Goal: Information Seeking & Learning: Learn about a topic

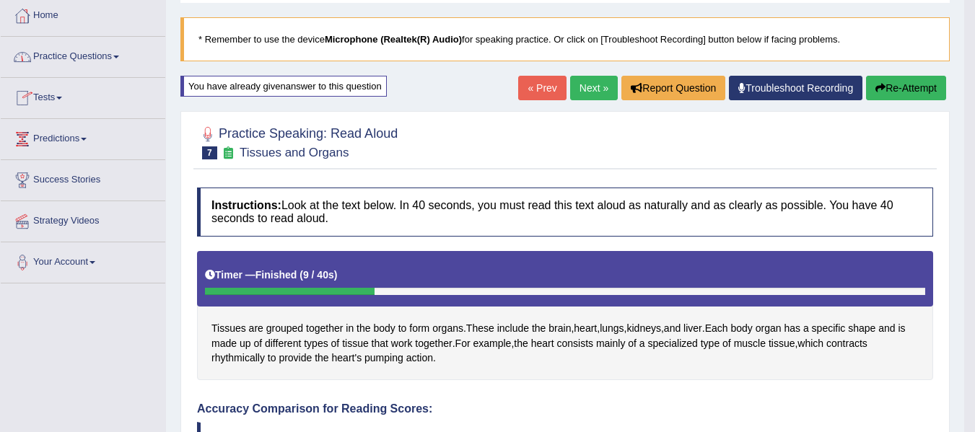
click at [88, 48] on link "Practice Questions" at bounding box center [83, 55] width 164 height 36
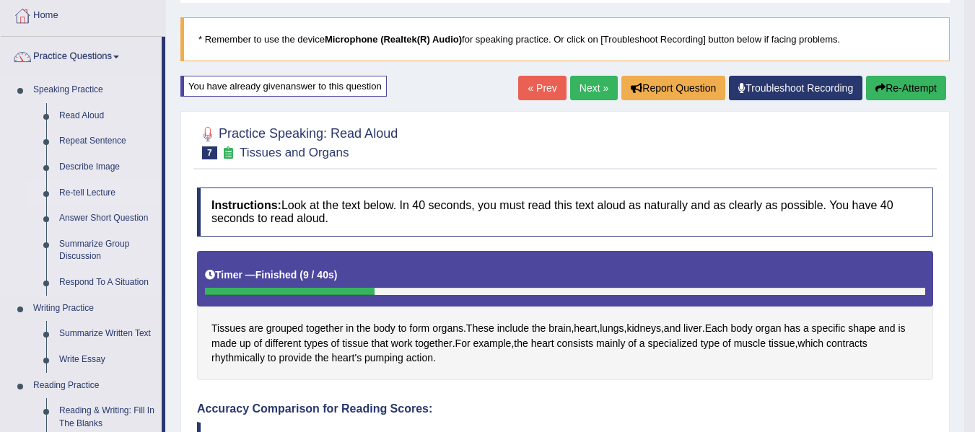
click at [80, 189] on link "Re-tell Lecture" at bounding box center [107, 193] width 109 height 26
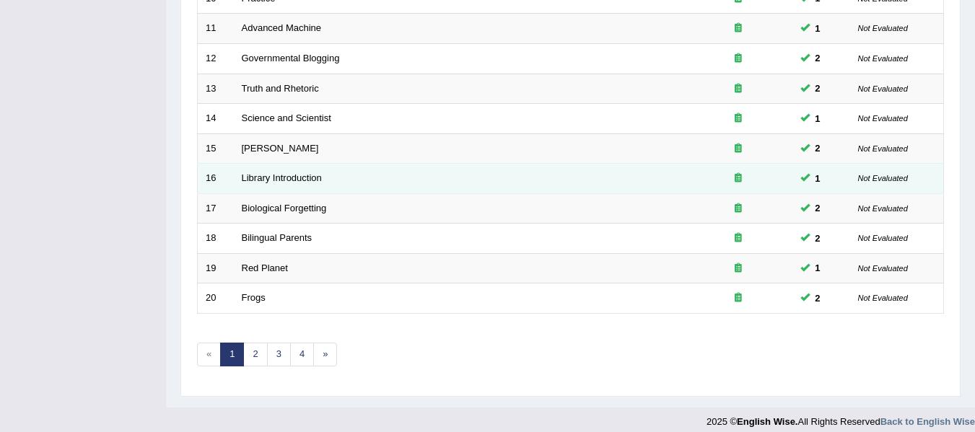
scroll to position [523, 0]
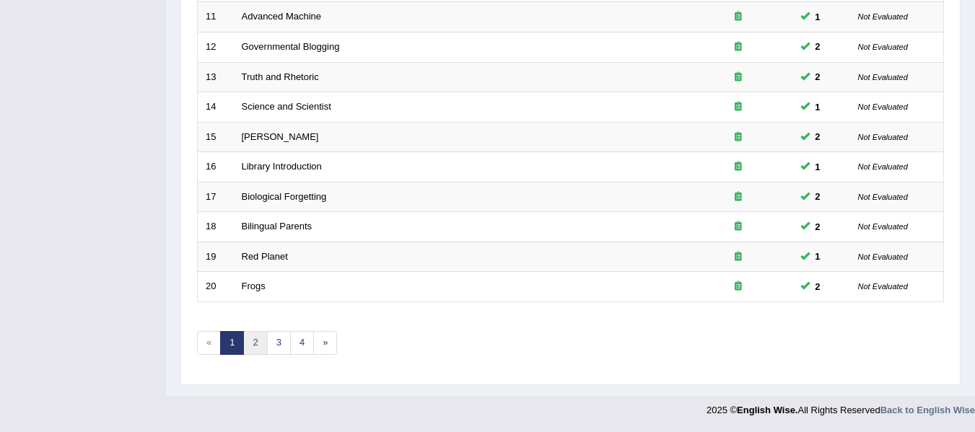
click at [258, 336] on link "2" at bounding box center [255, 343] width 24 height 24
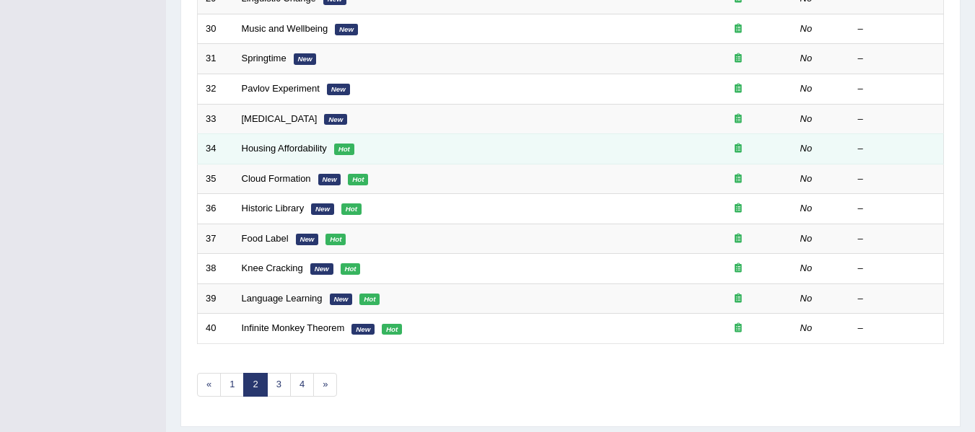
scroll to position [523, 0]
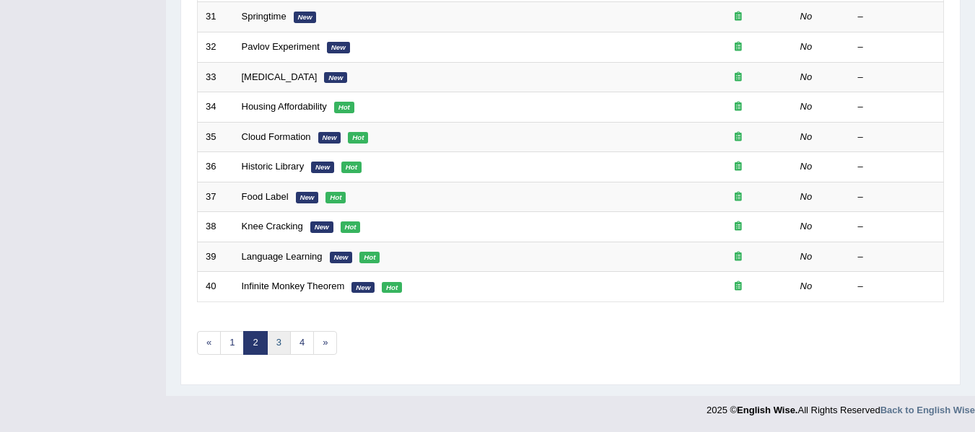
click at [275, 342] on link "3" at bounding box center [279, 343] width 24 height 24
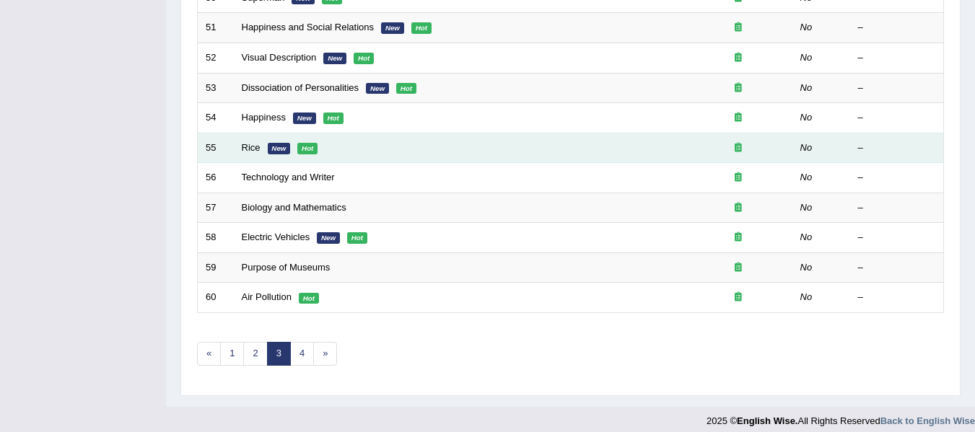
scroll to position [523, 0]
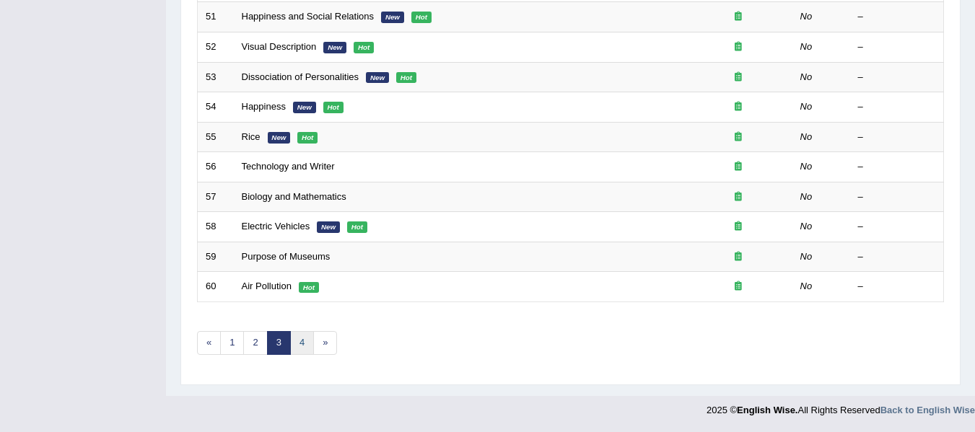
click at [300, 350] on link "4" at bounding box center [302, 343] width 24 height 24
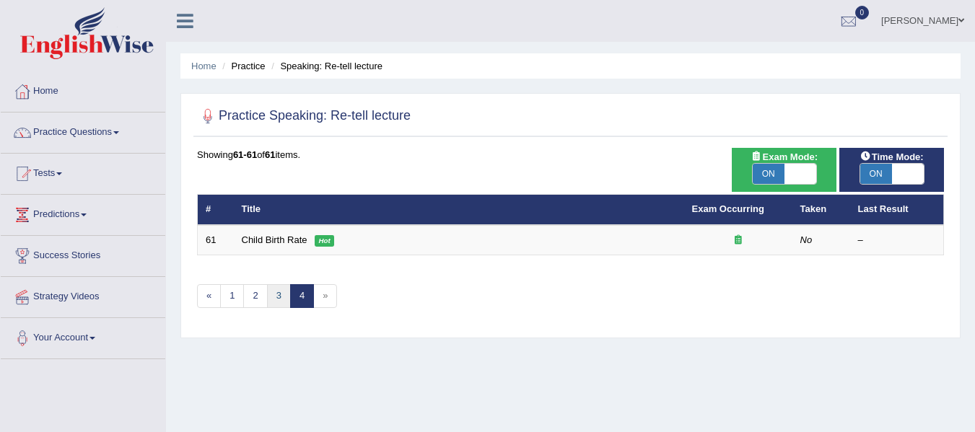
click at [281, 290] on link "3" at bounding box center [279, 296] width 24 height 24
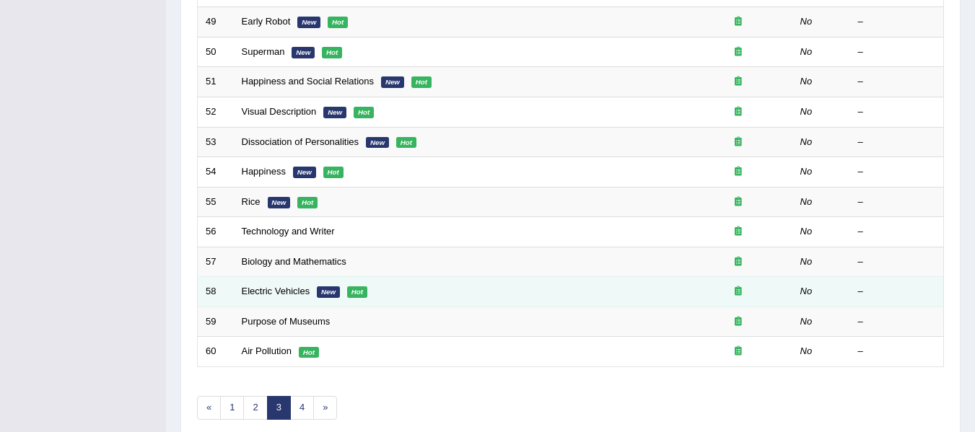
scroll to position [523, 0]
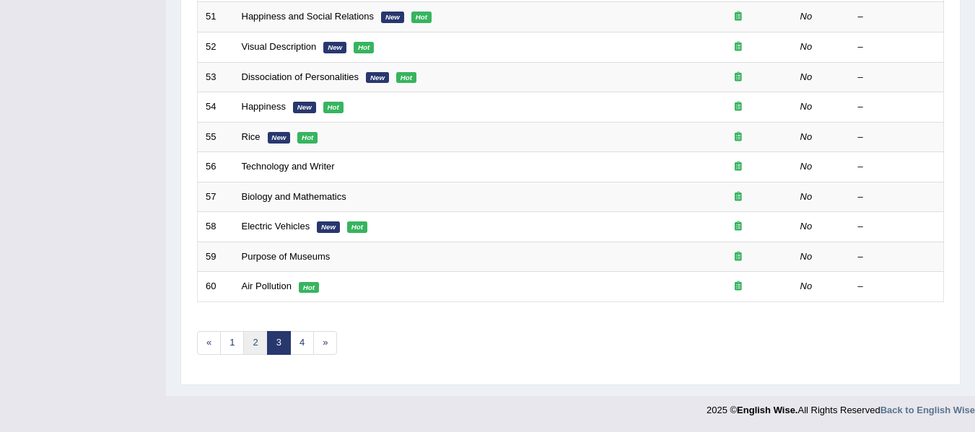
click at [259, 342] on link "2" at bounding box center [255, 343] width 24 height 24
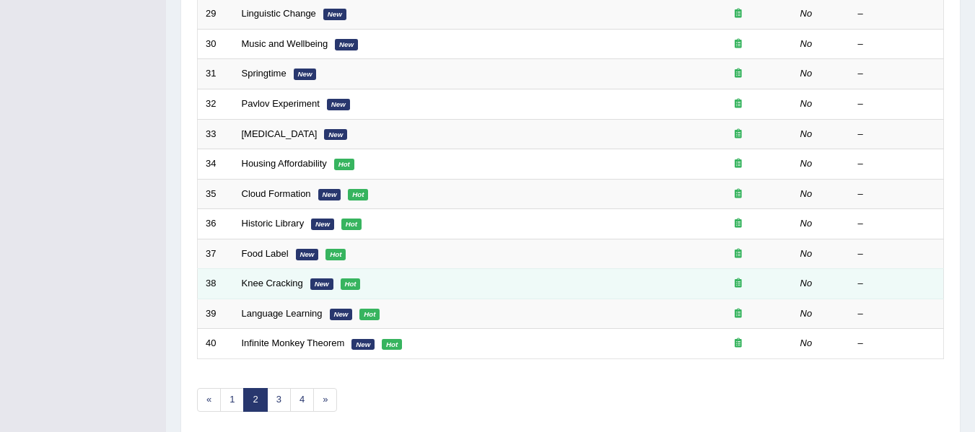
scroll to position [523, 0]
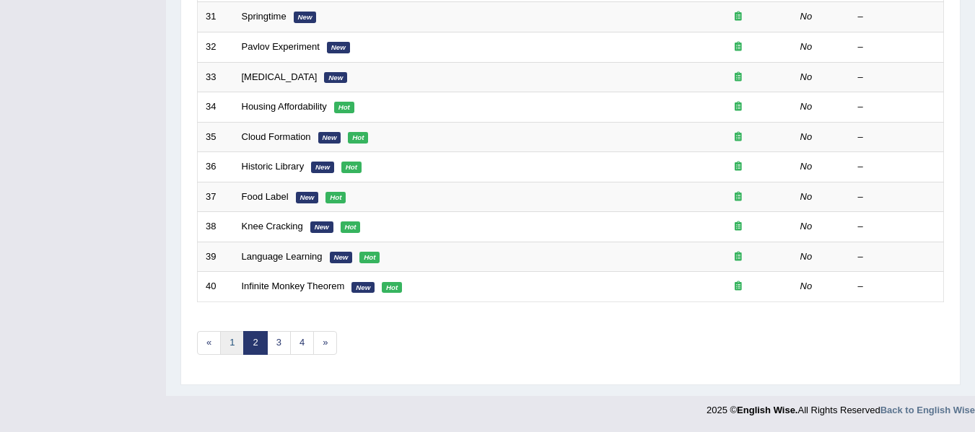
click at [242, 337] on link "1" at bounding box center [232, 343] width 24 height 24
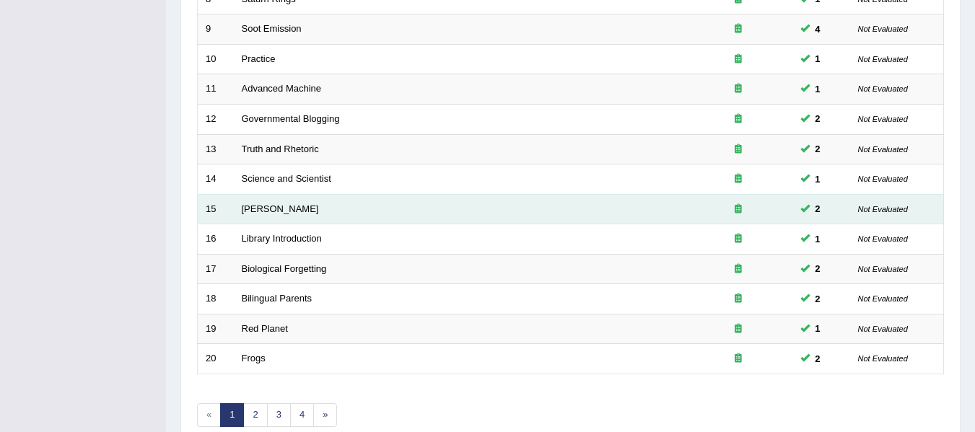
scroll to position [523, 0]
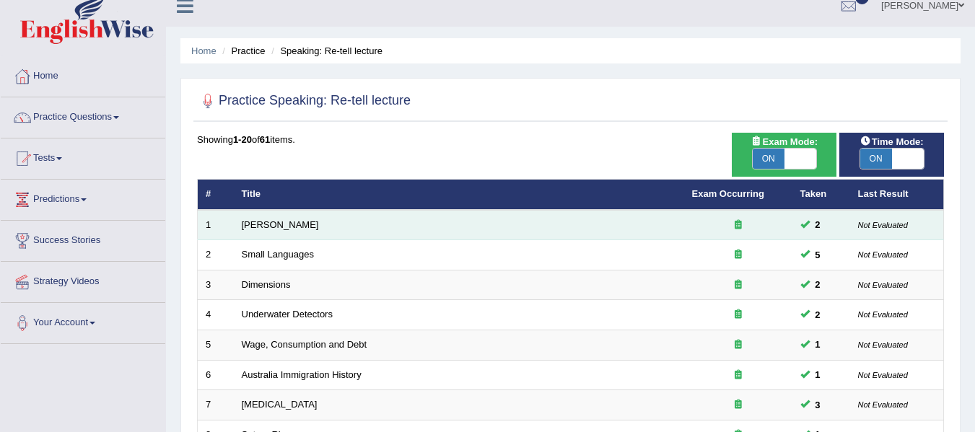
scroll to position [0, 0]
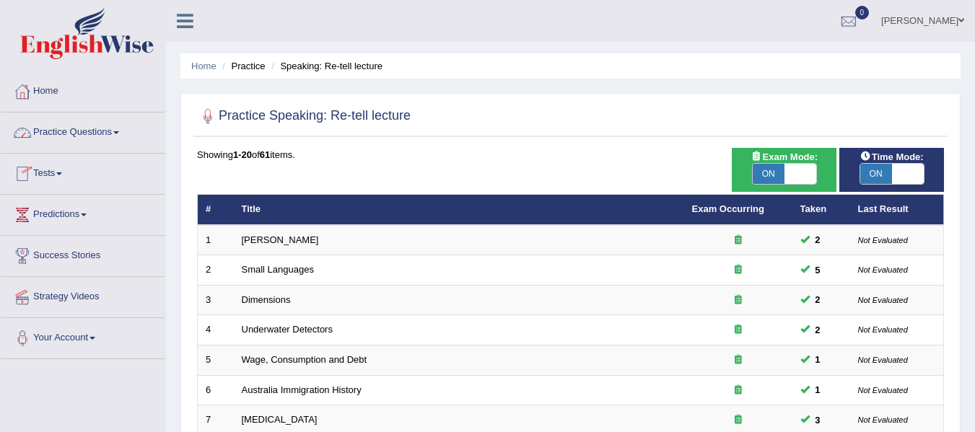
click at [109, 128] on link "Practice Questions" at bounding box center [83, 131] width 164 height 36
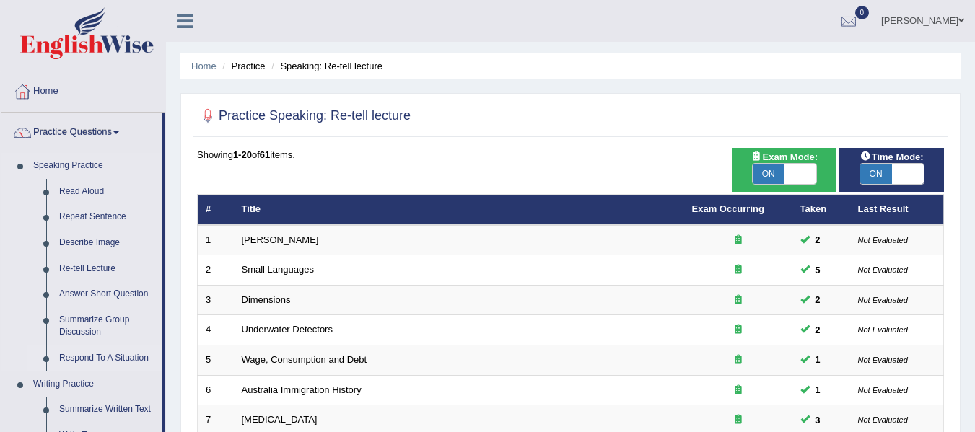
click at [79, 361] on link "Respond To A Situation" at bounding box center [107, 359] width 109 height 26
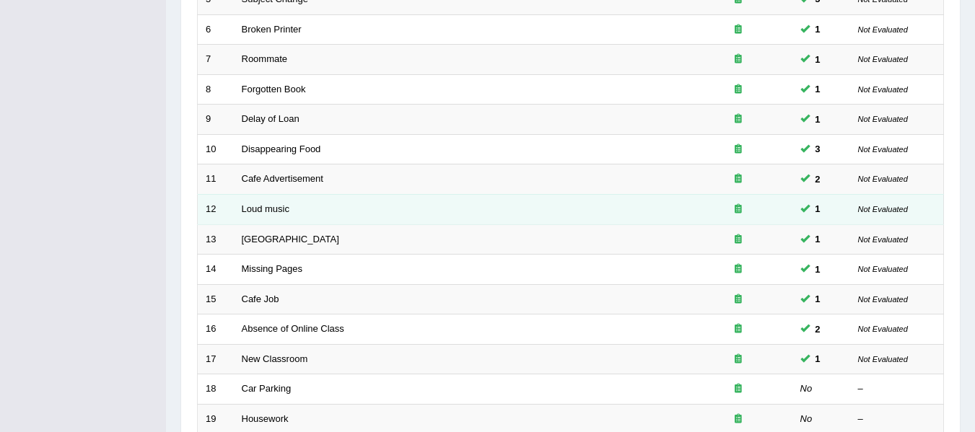
scroll to position [481, 0]
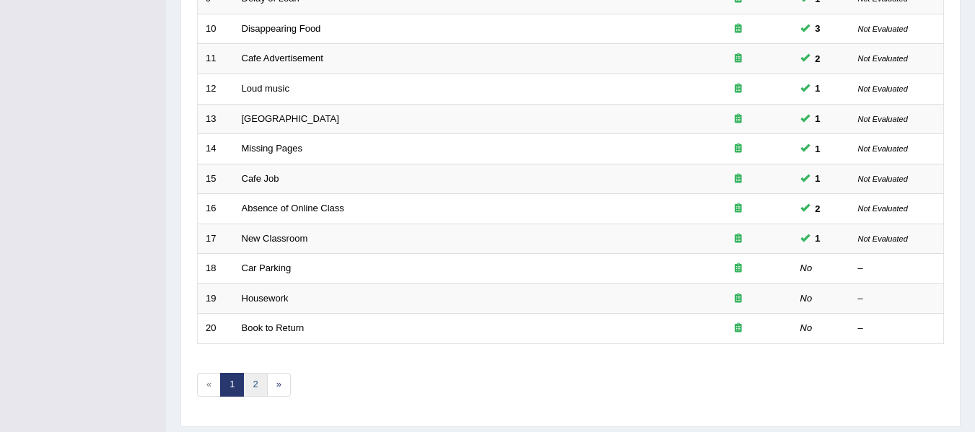
click at [247, 391] on link "2" at bounding box center [255, 385] width 24 height 24
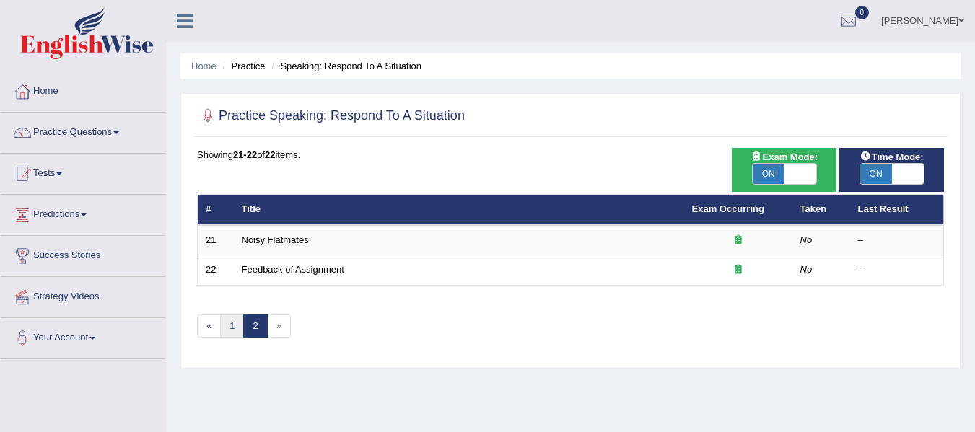
click at [236, 319] on link "1" at bounding box center [232, 327] width 24 height 24
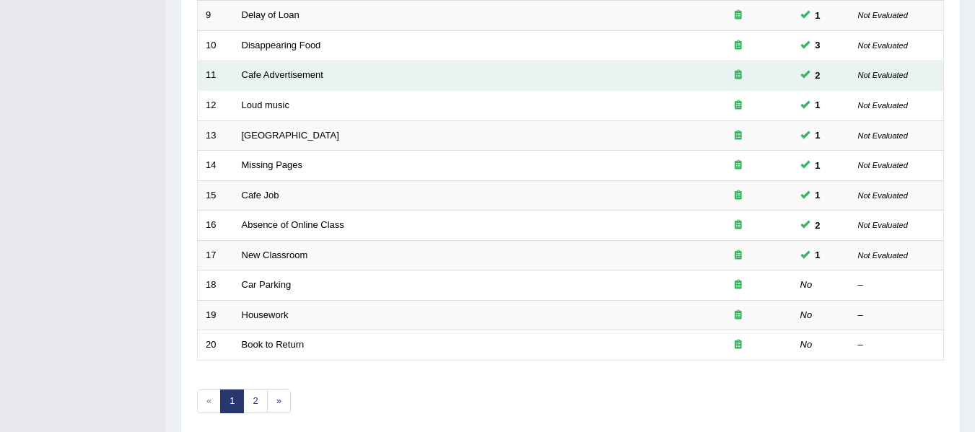
scroll to position [505, 0]
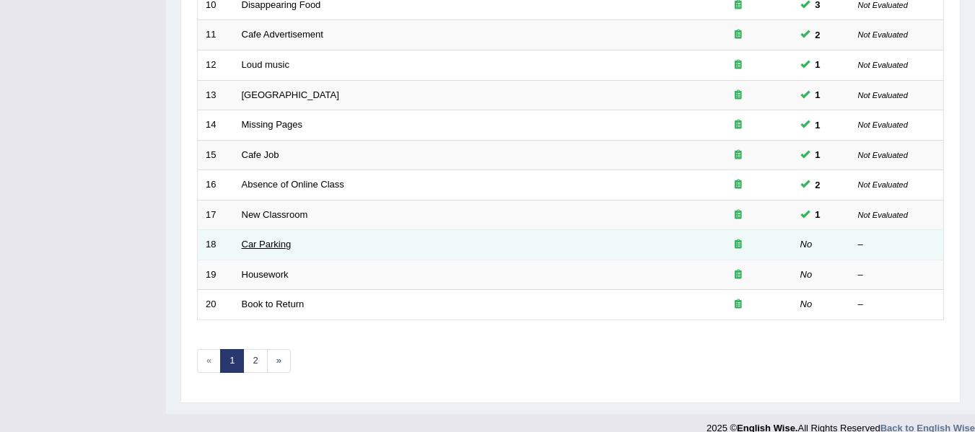
click at [258, 245] on link "Car Parking" at bounding box center [267, 244] width 50 height 11
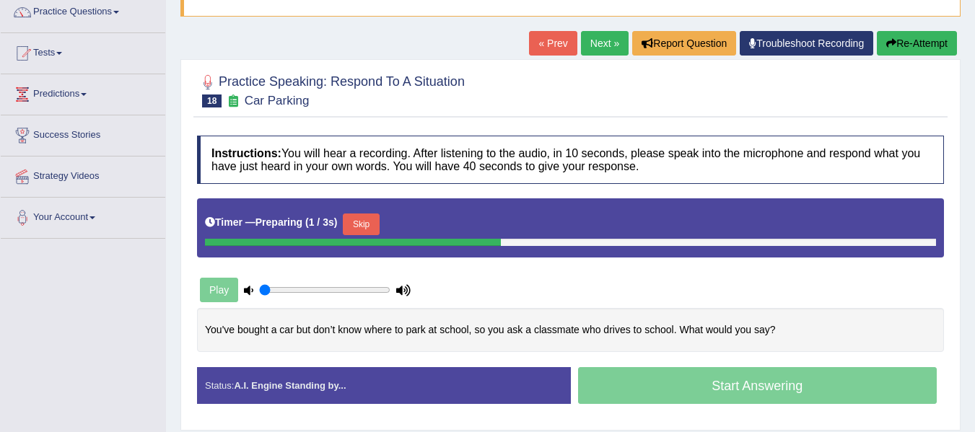
click at [374, 221] on button "Skip" at bounding box center [361, 225] width 36 height 22
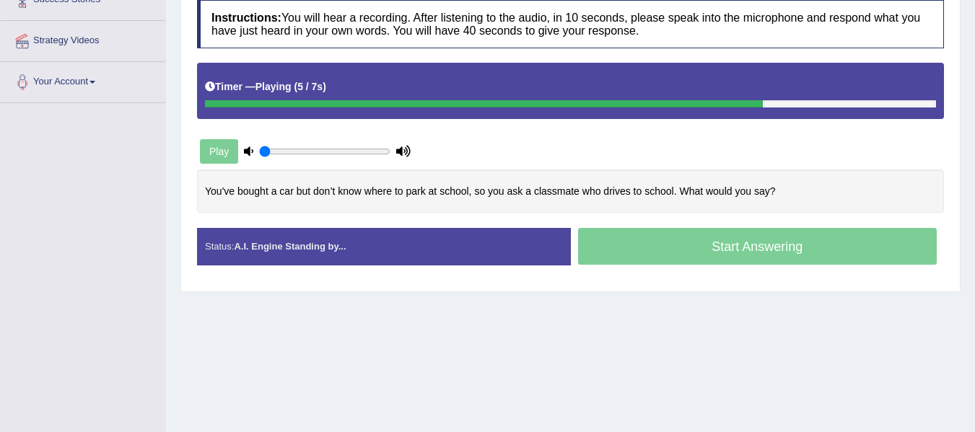
scroll to position [265, 0]
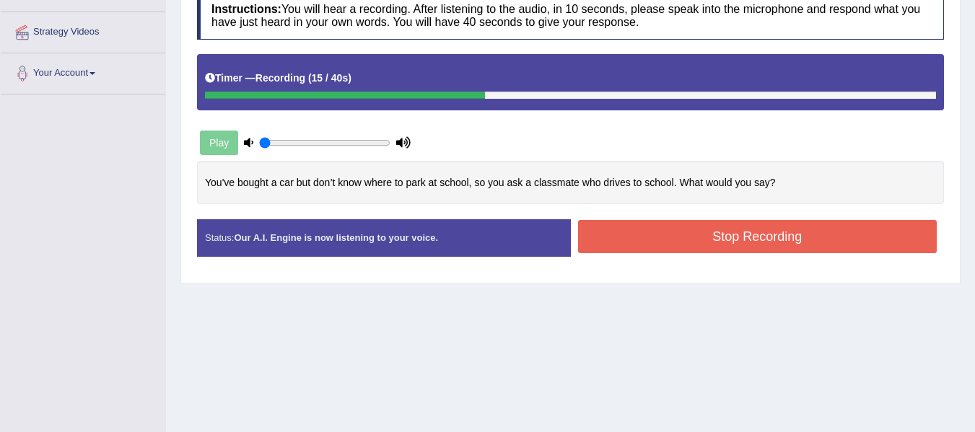
click at [712, 237] on button "Stop Recording" at bounding box center [757, 236] width 359 height 33
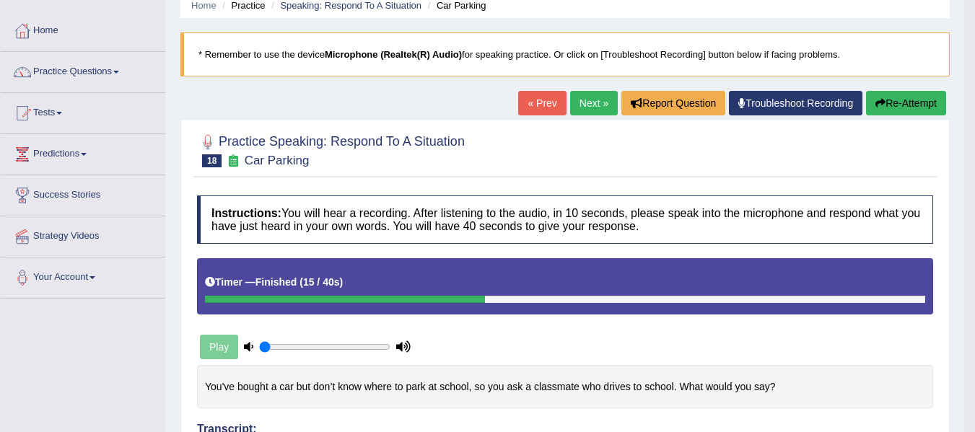
scroll to position [48, 0]
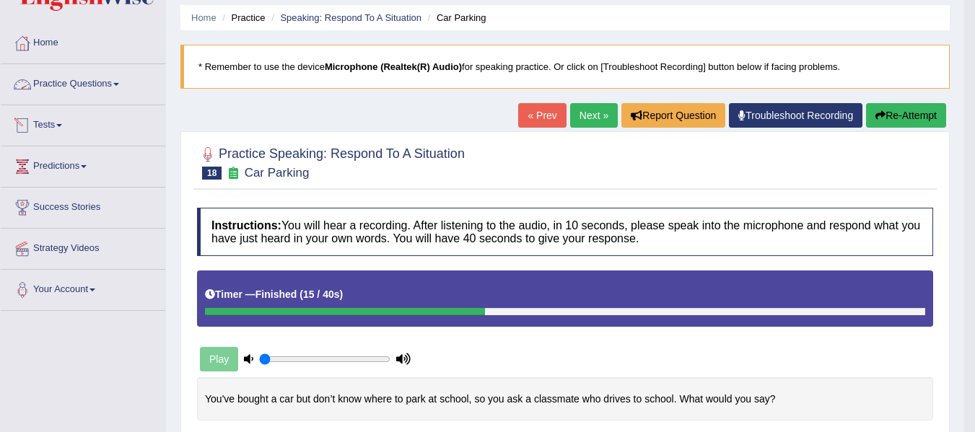
click at [111, 76] on link "Practice Questions" at bounding box center [83, 82] width 164 height 36
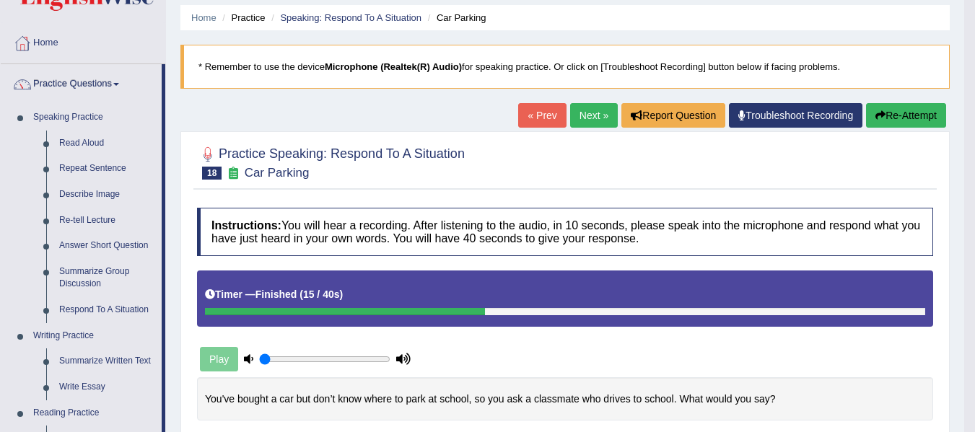
click at [921, 114] on button "Re-Attempt" at bounding box center [906, 115] width 80 height 25
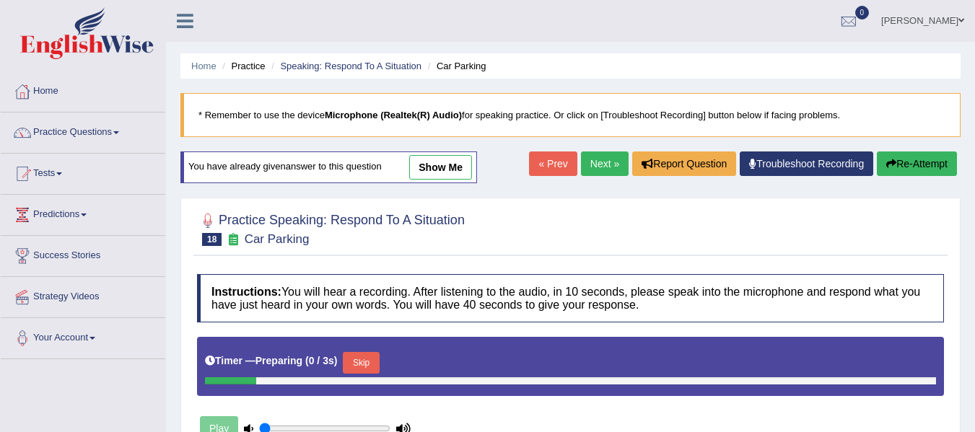
click at [358, 352] on button "Skip" at bounding box center [361, 363] width 36 height 22
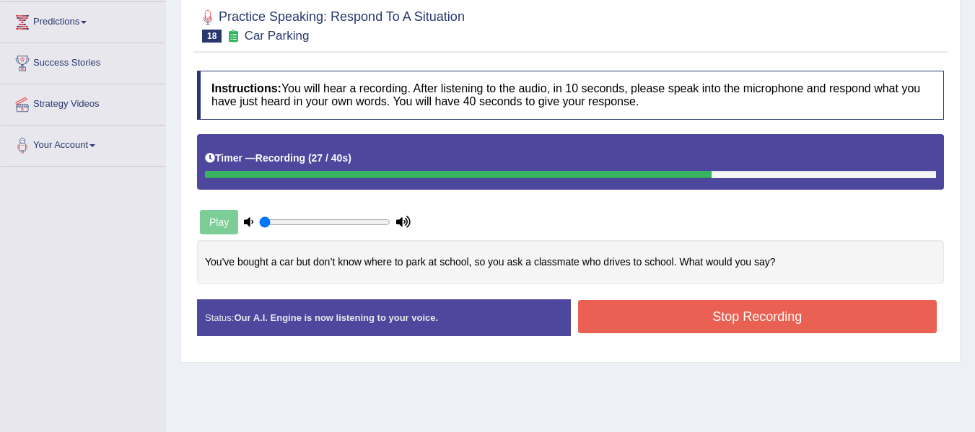
click at [641, 307] on button "Stop Recording" at bounding box center [757, 316] width 359 height 33
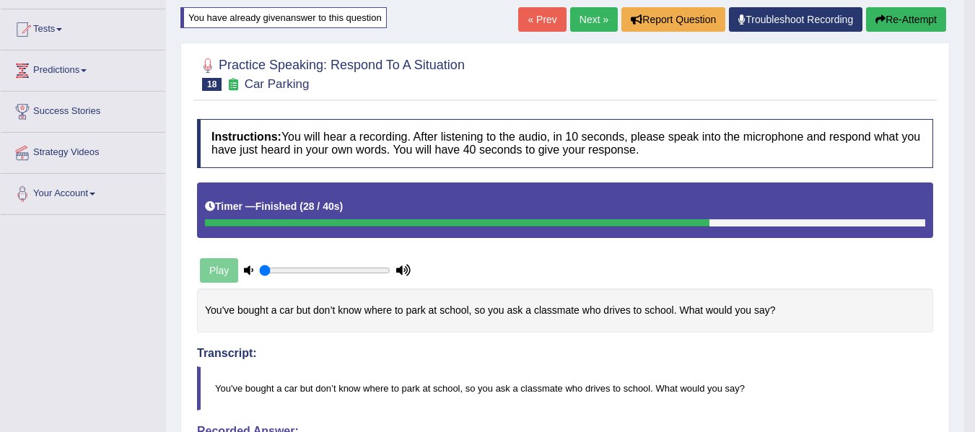
scroll to position [97, 0]
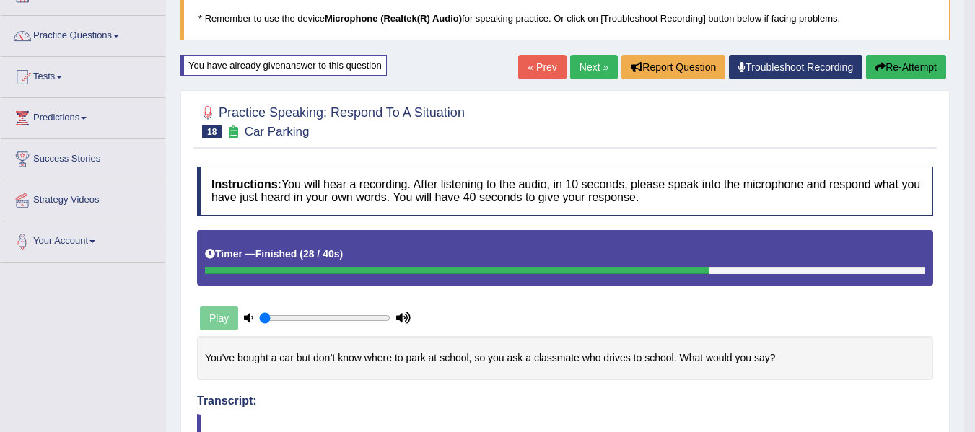
click at [881, 57] on button "Re-Attempt" at bounding box center [906, 67] width 80 height 25
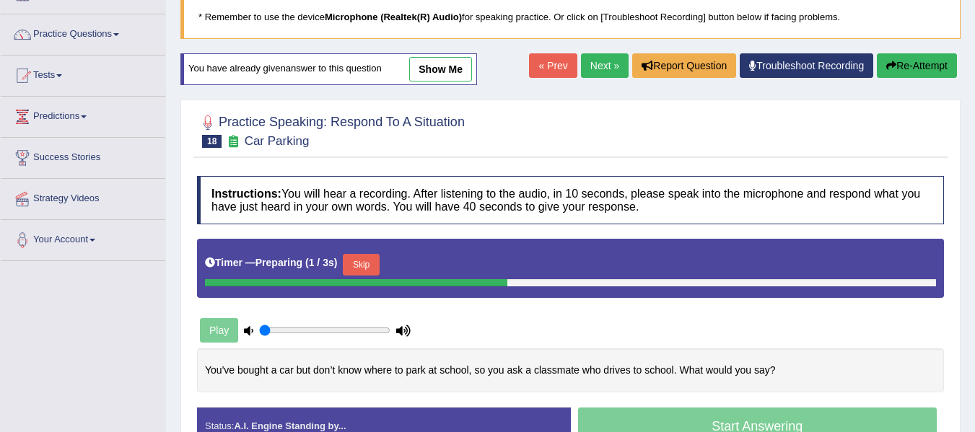
scroll to position [169, 0]
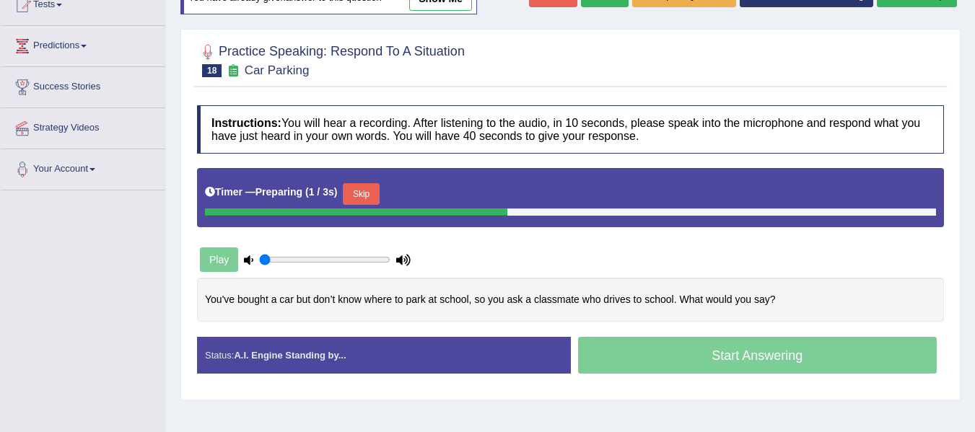
click at [370, 192] on button "Skip" at bounding box center [361, 194] width 36 height 22
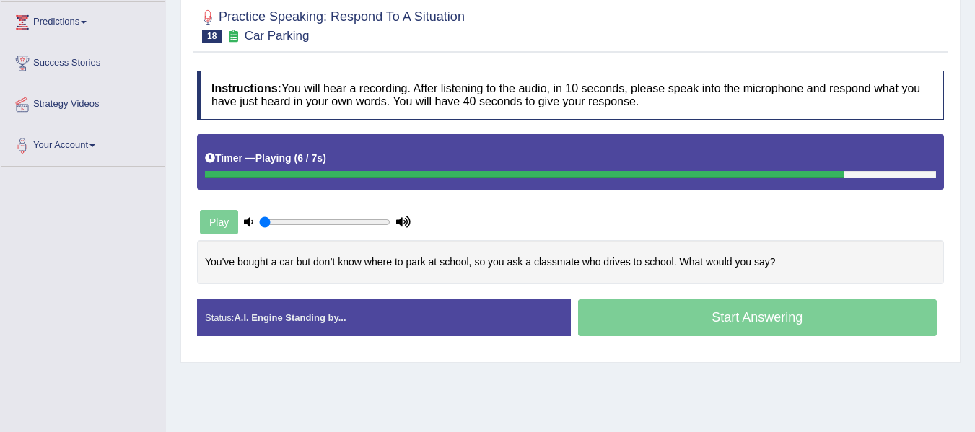
scroll to position [217, 0]
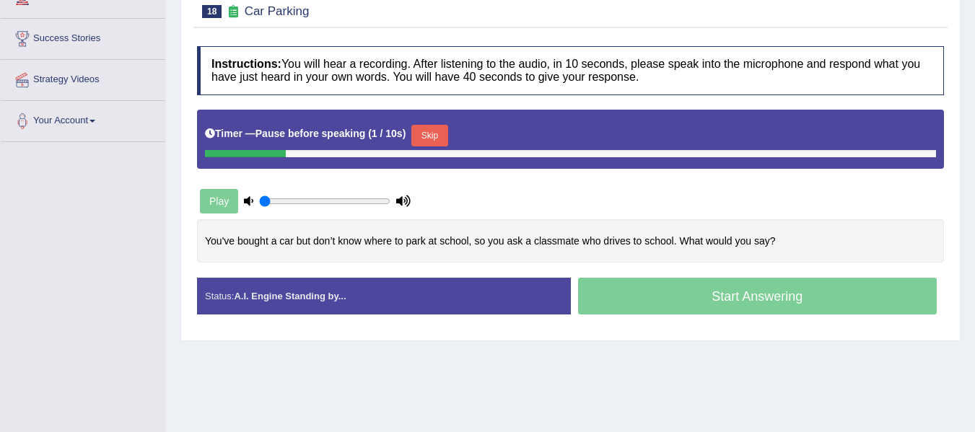
click at [431, 138] on button "Skip" at bounding box center [429, 136] width 36 height 22
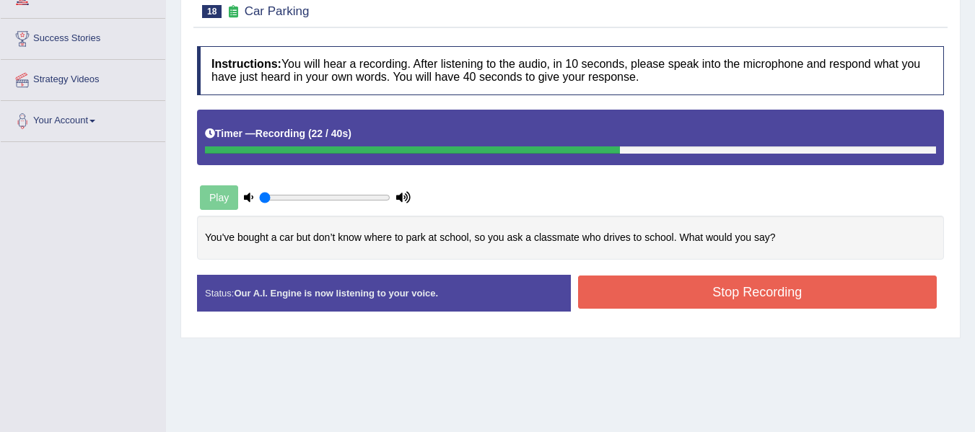
click at [634, 286] on button "Stop Recording" at bounding box center [757, 292] width 359 height 33
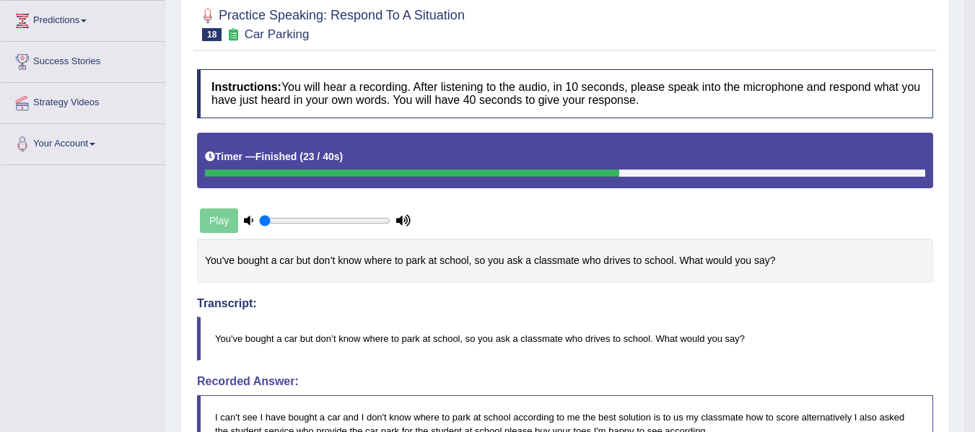
scroll to position [97, 0]
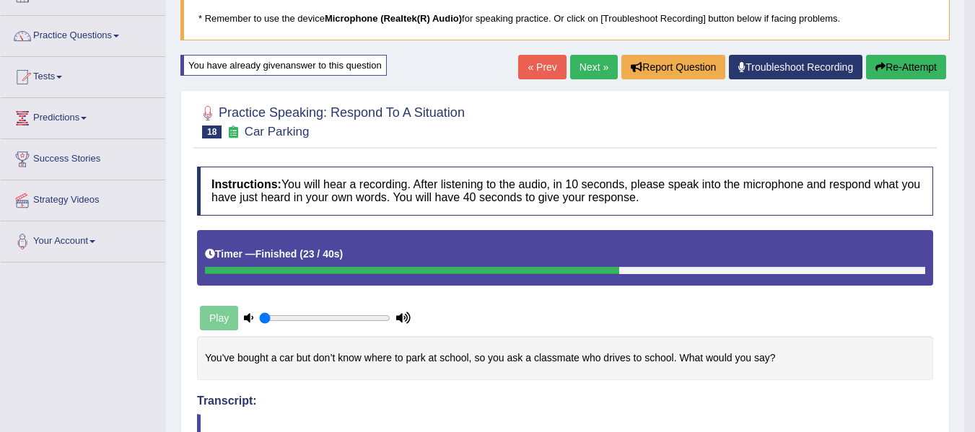
click at [581, 66] on link "Next »" at bounding box center [594, 67] width 48 height 25
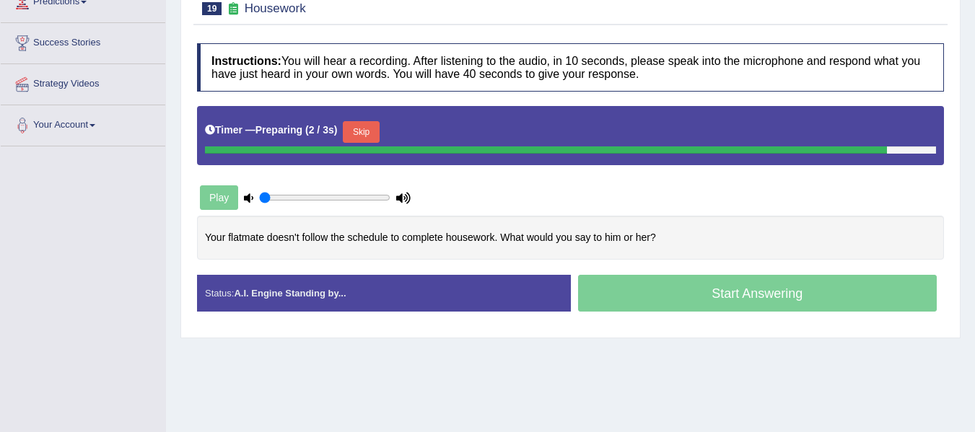
scroll to position [216, 0]
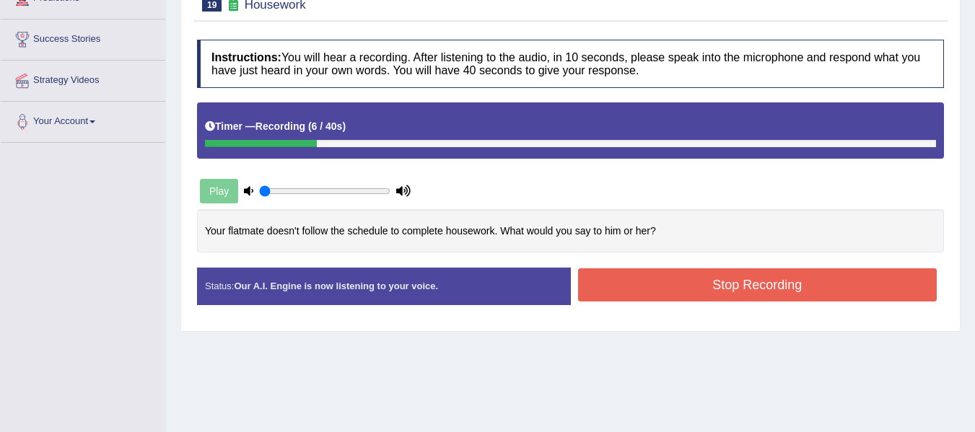
click at [647, 273] on button "Stop Recording" at bounding box center [757, 284] width 359 height 33
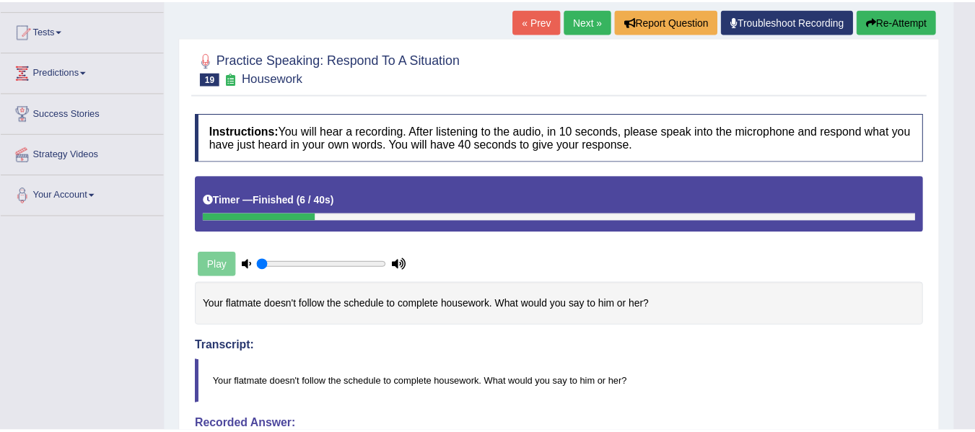
scroll to position [120, 0]
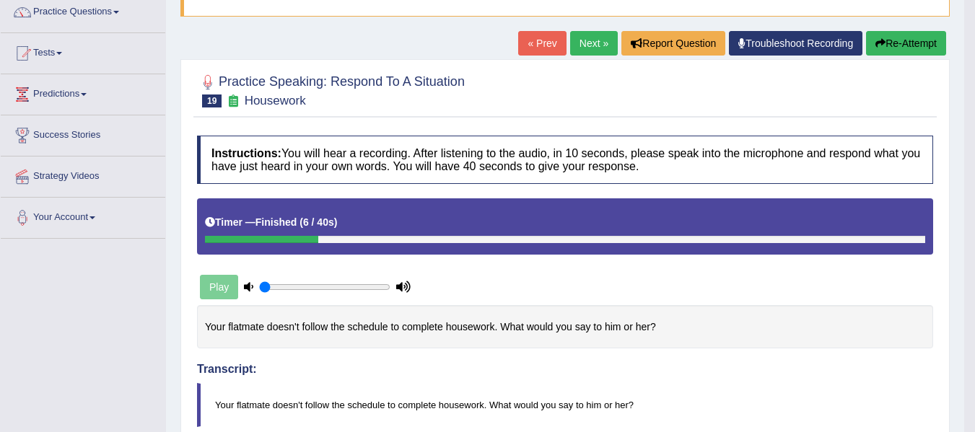
click at [900, 44] on button "Re-Attempt" at bounding box center [906, 43] width 80 height 25
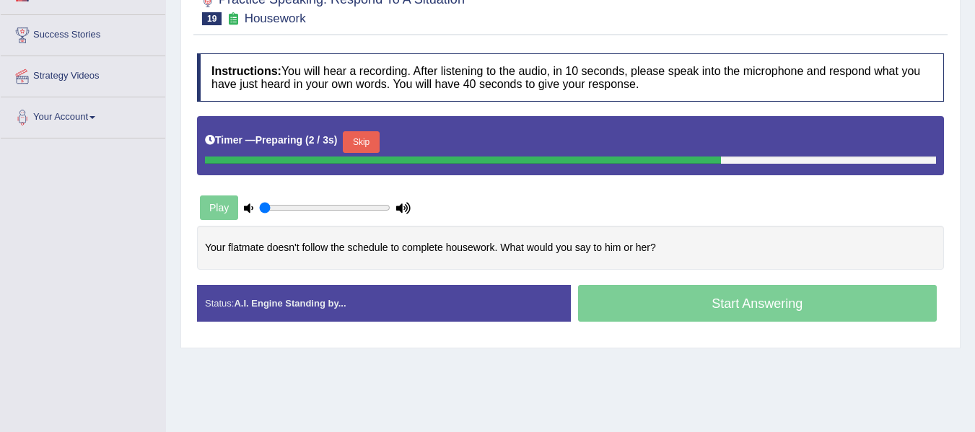
click at [368, 133] on button "Skip" at bounding box center [361, 142] width 36 height 22
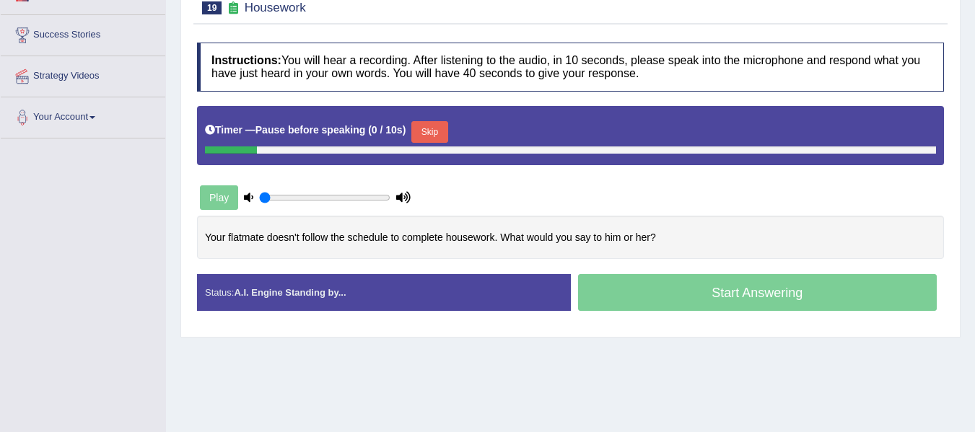
click at [441, 136] on button "Skip" at bounding box center [429, 132] width 36 height 22
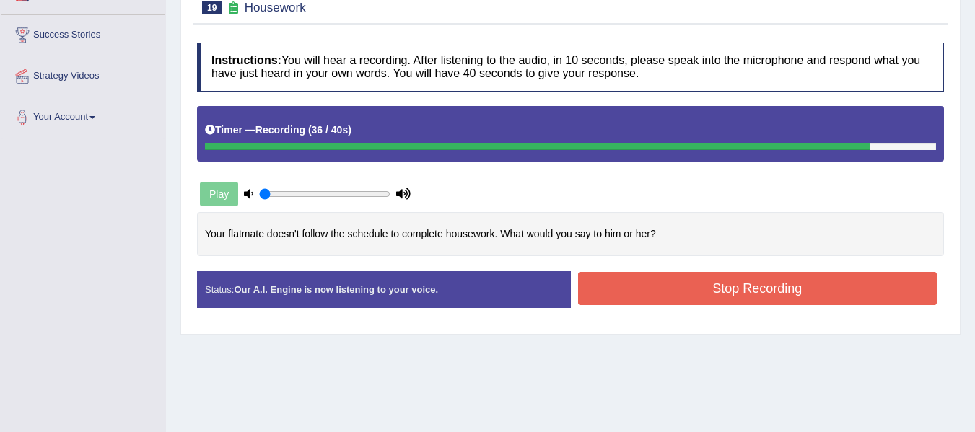
click at [598, 289] on button "Stop Recording" at bounding box center [757, 288] width 359 height 33
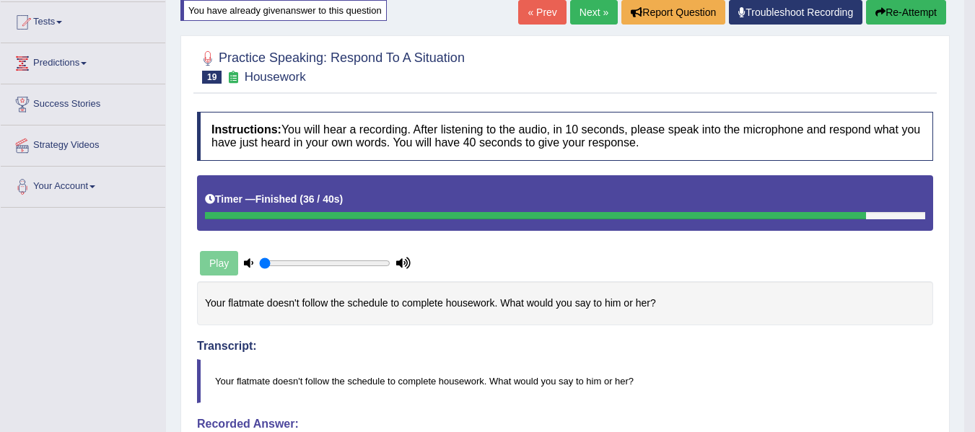
scroll to position [149, 0]
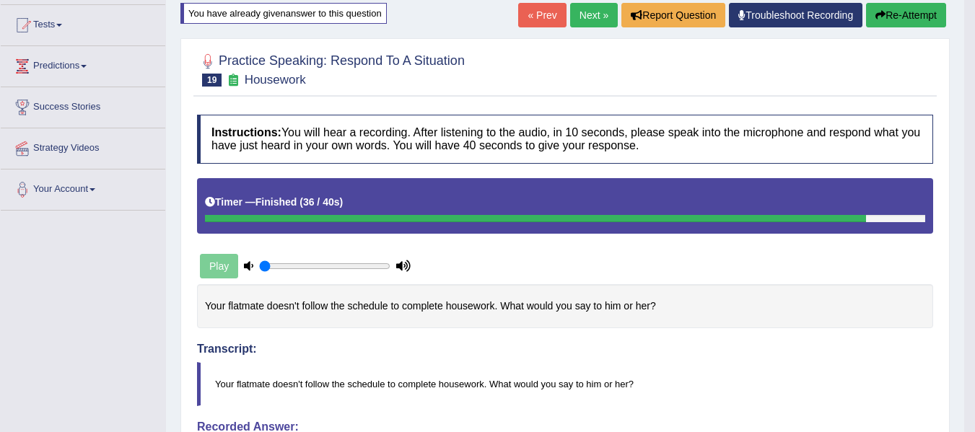
click at [593, 8] on link "Next »" at bounding box center [594, 15] width 48 height 25
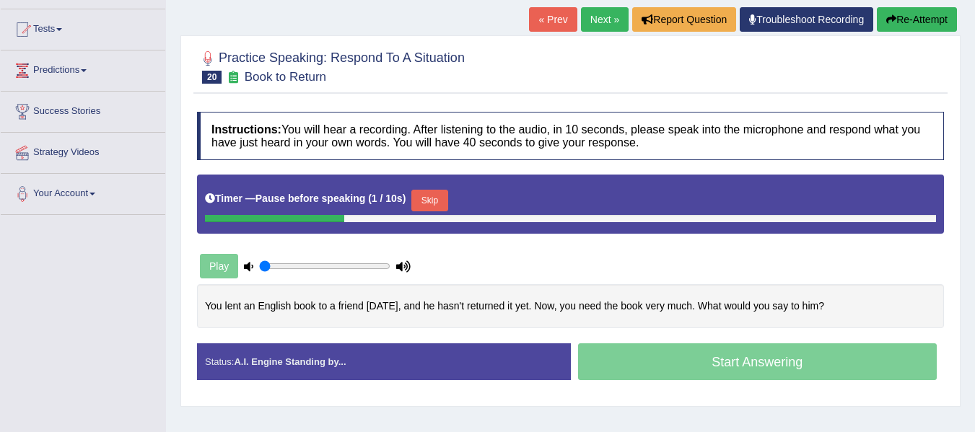
click at [421, 192] on button "Skip" at bounding box center [429, 201] width 36 height 22
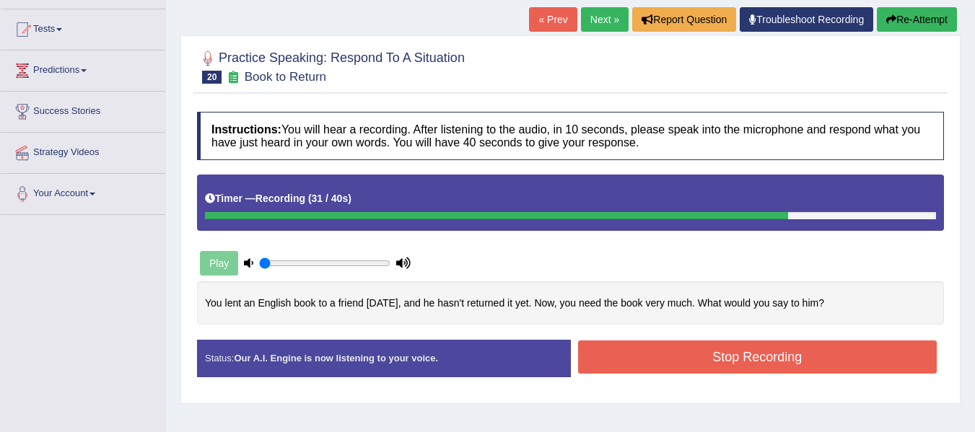
click at [634, 360] on button "Stop Recording" at bounding box center [757, 356] width 359 height 33
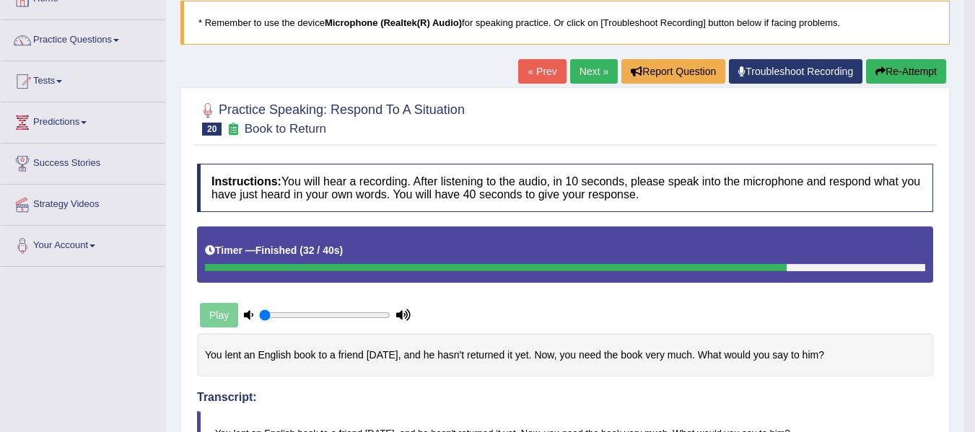
scroll to position [72, 0]
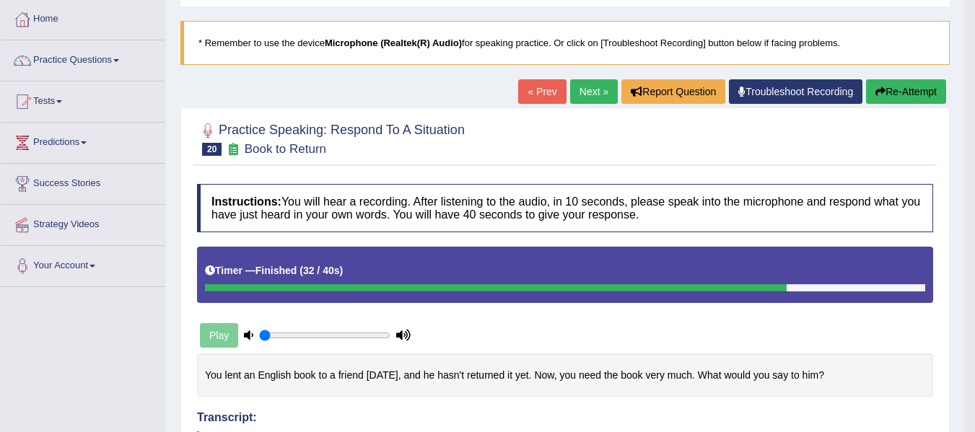
click at [599, 88] on link "Next »" at bounding box center [594, 91] width 48 height 25
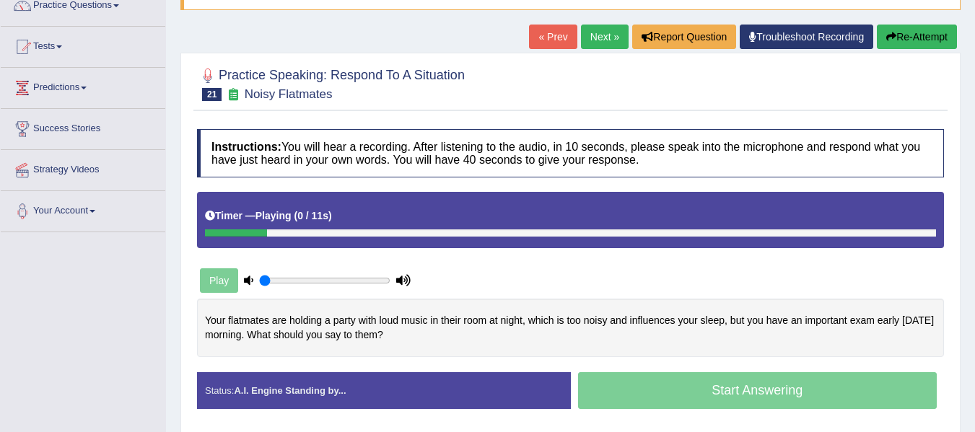
scroll to position [144, 0]
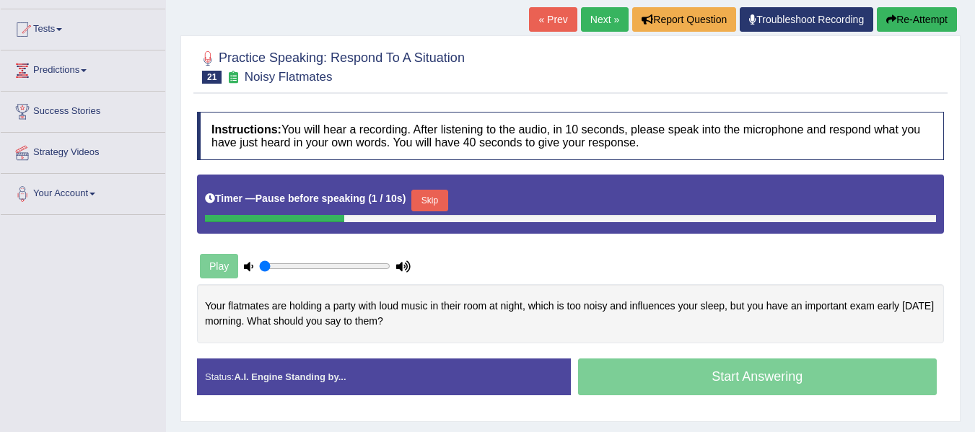
click at [443, 189] on div "Timer — Pause before speaking ( 1 / 10s ) Skip" at bounding box center [570, 200] width 731 height 29
click at [447, 202] on button "Skip" at bounding box center [429, 201] width 36 height 22
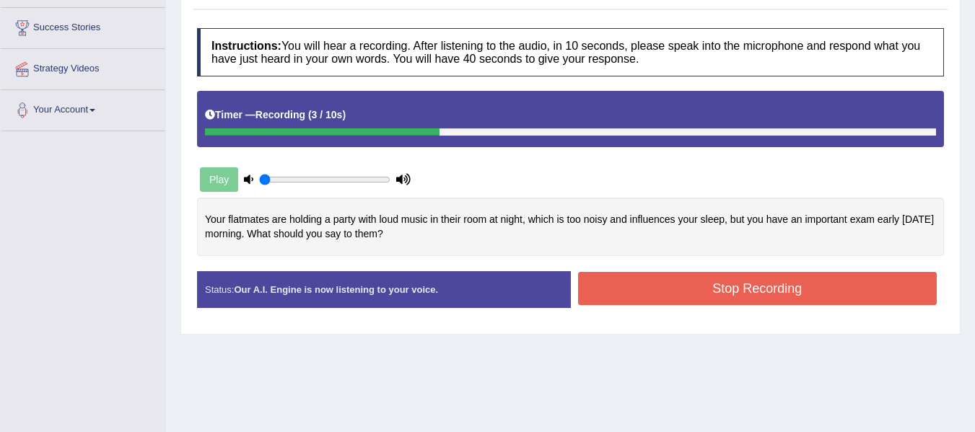
scroll to position [240, 0]
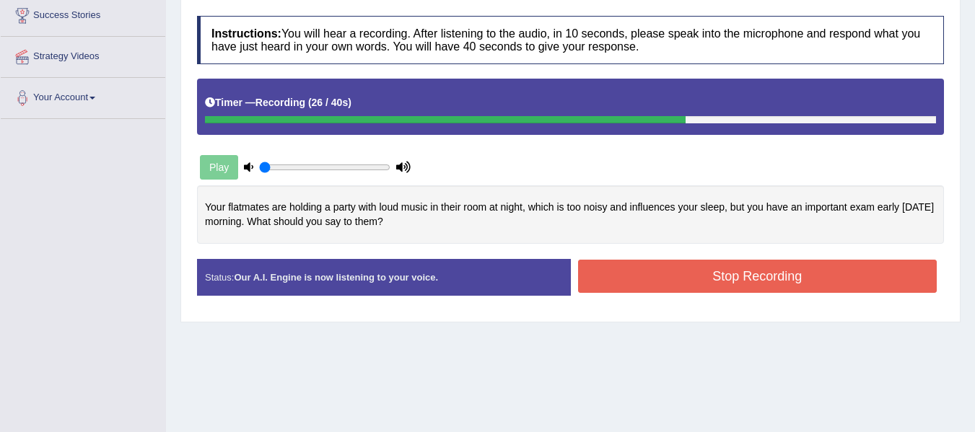
click at [671, 268] on button "Stop Recording" at bounding box center [757, 276] width 359 height 33
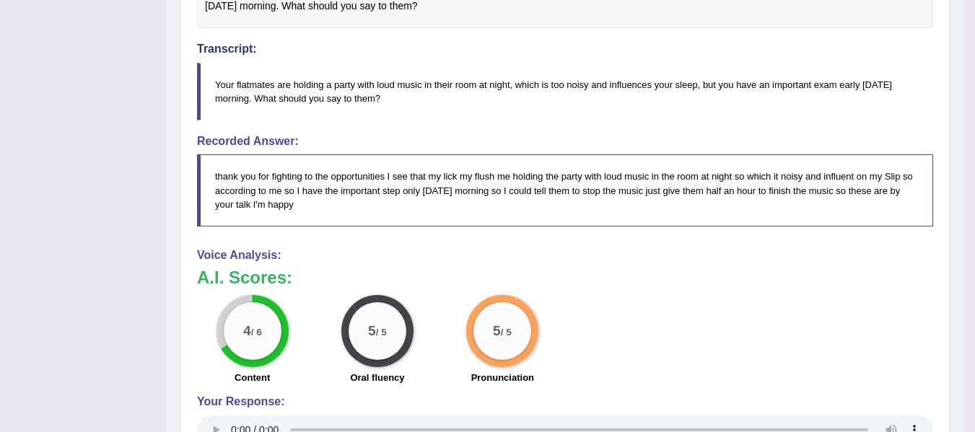
scroll to position [577, 0]
